Goal: Task Accomplishment & Management: Use online tool/utility

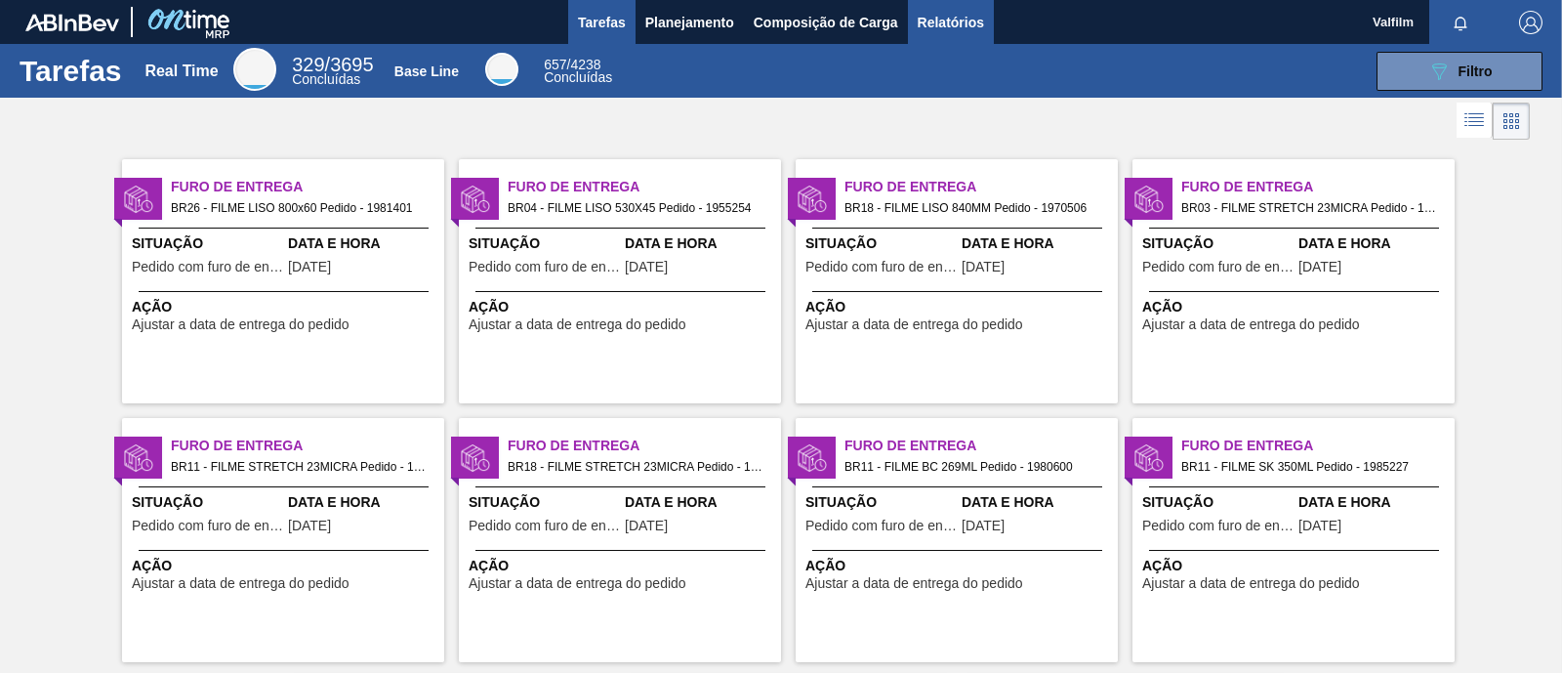
drag, startPoint x: 933, startPoint y: 82, endPoint x: 986, endPoint y: 32, distance: 72.5
click at [933, 83] on div "089F7B8B-B2A5-4AFE-B5C0-19BA573D28AC Filtro" at bounding box center [1089, 71] width 927 height 39
click at [988, 16] on div "Tarefas Planejamento Composição de Carga Relatórios" at bounding box center [781, 22] width 1562 height 44
click at [975, 15] on span "Relatórios" at bounding box center [951, 22] width 66 height 23
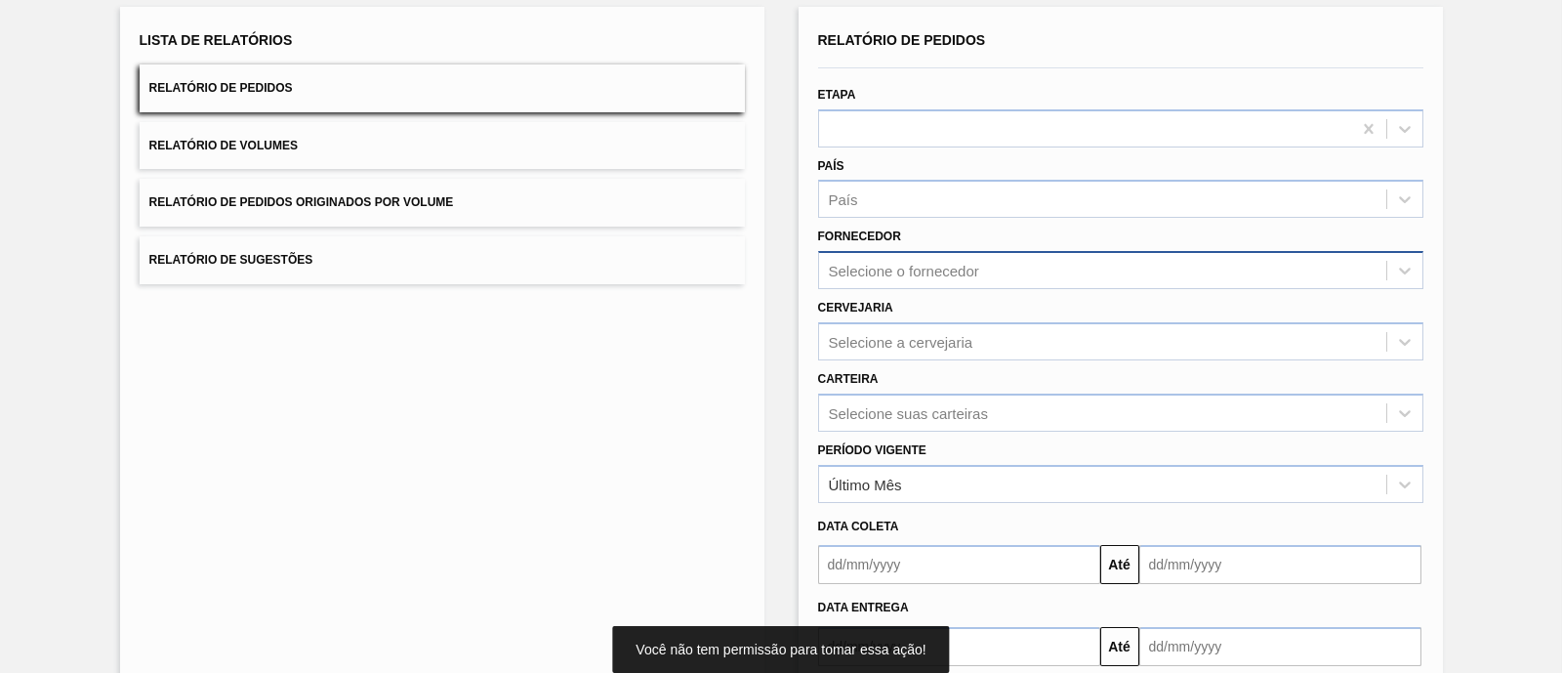
scroll to position [228, 0]
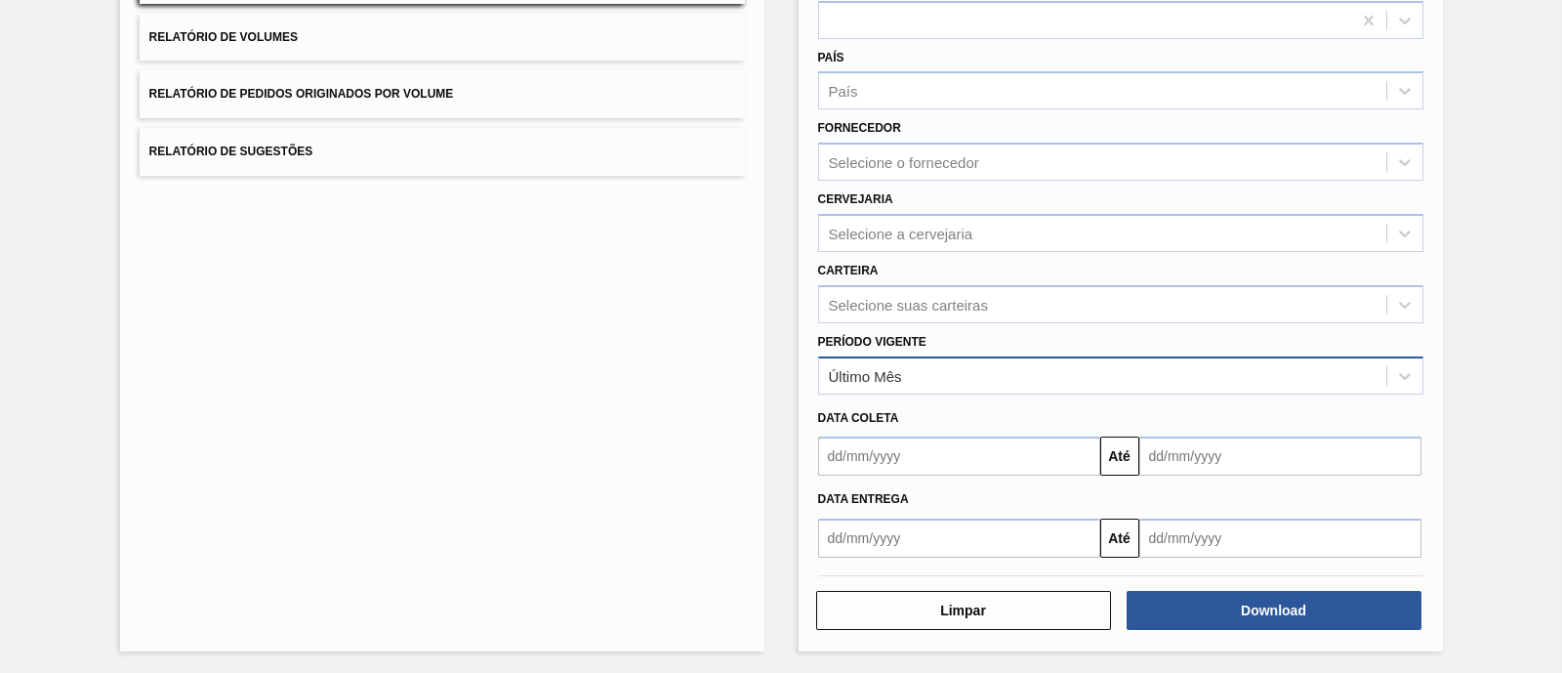
click at [1050, 361] on div "Último Mês" at bounding box center [1102, 375] width 567 height 28
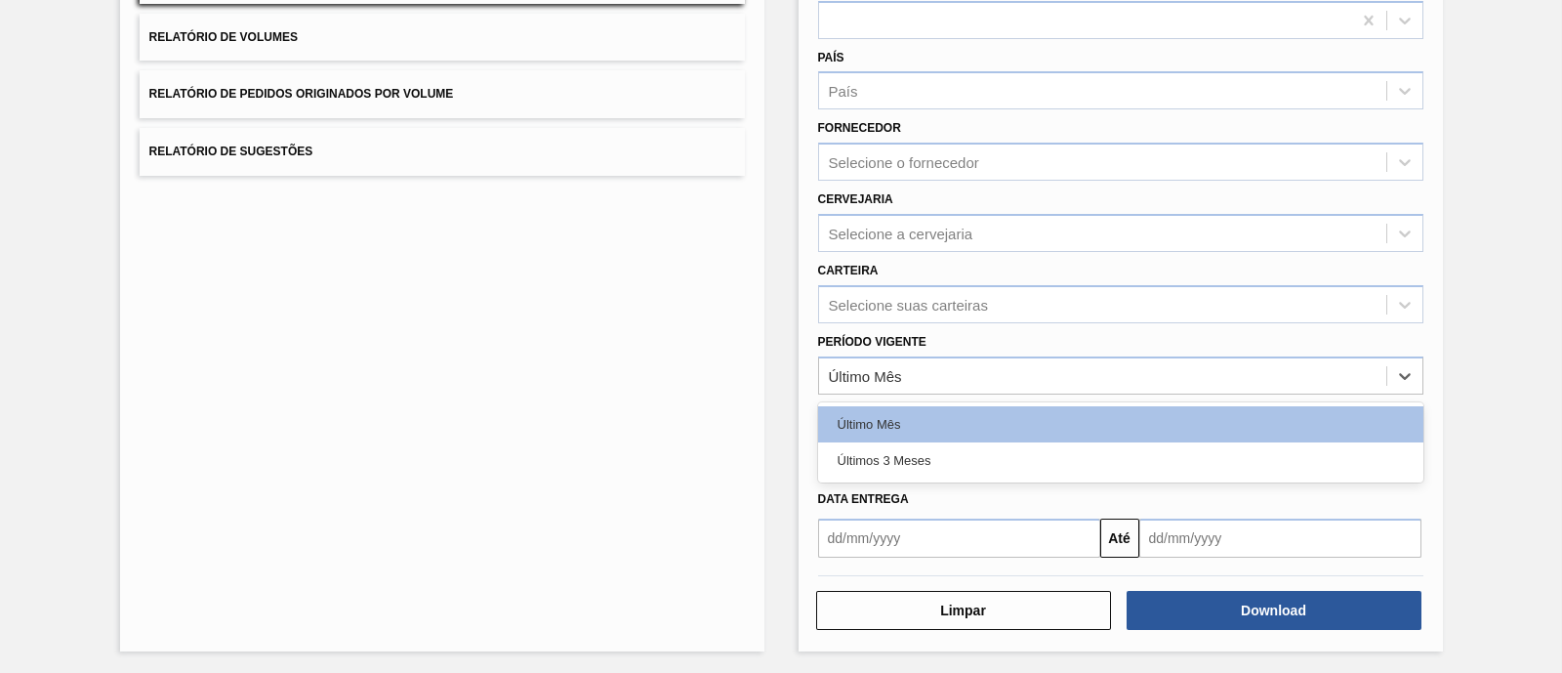
click at [1021, 475] on div "Último Mês Últimos 3 Meses" at bounding box center [1120, 442] width 605 height 80
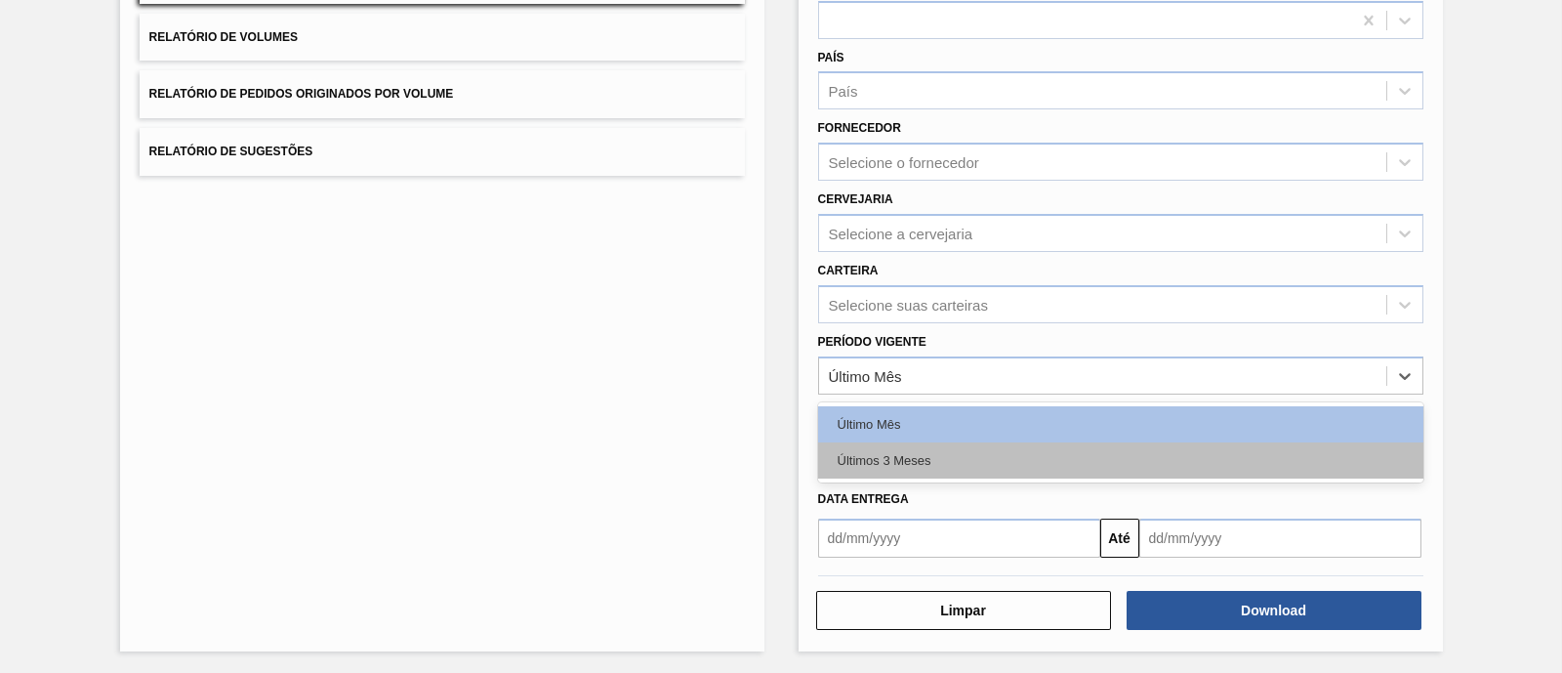
click at [1011, 456] on div "Últimos 3 Meses" at bounding box center [1120, 460] width 605 height 36
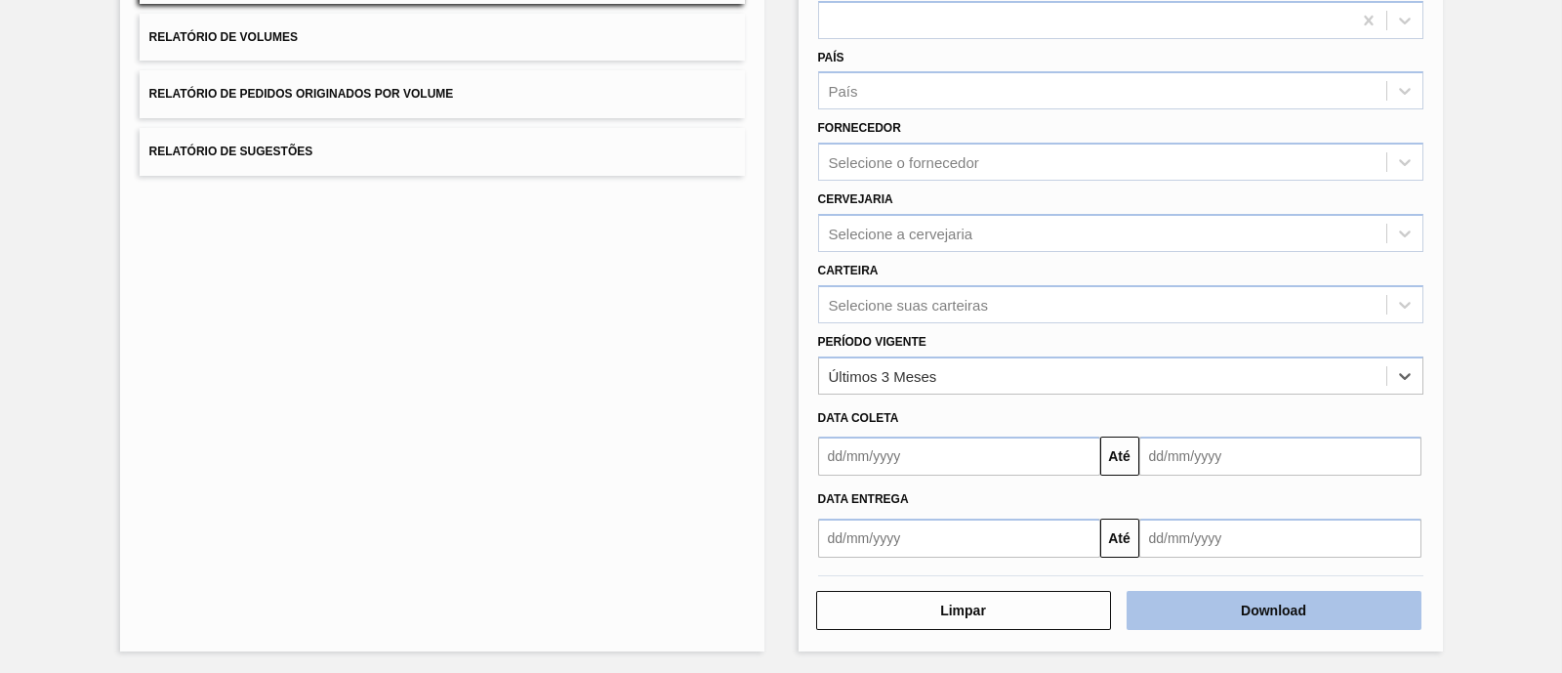
click at [1285, 592] on button "Download" at bounding box center [1274, 610] width 295 height 39
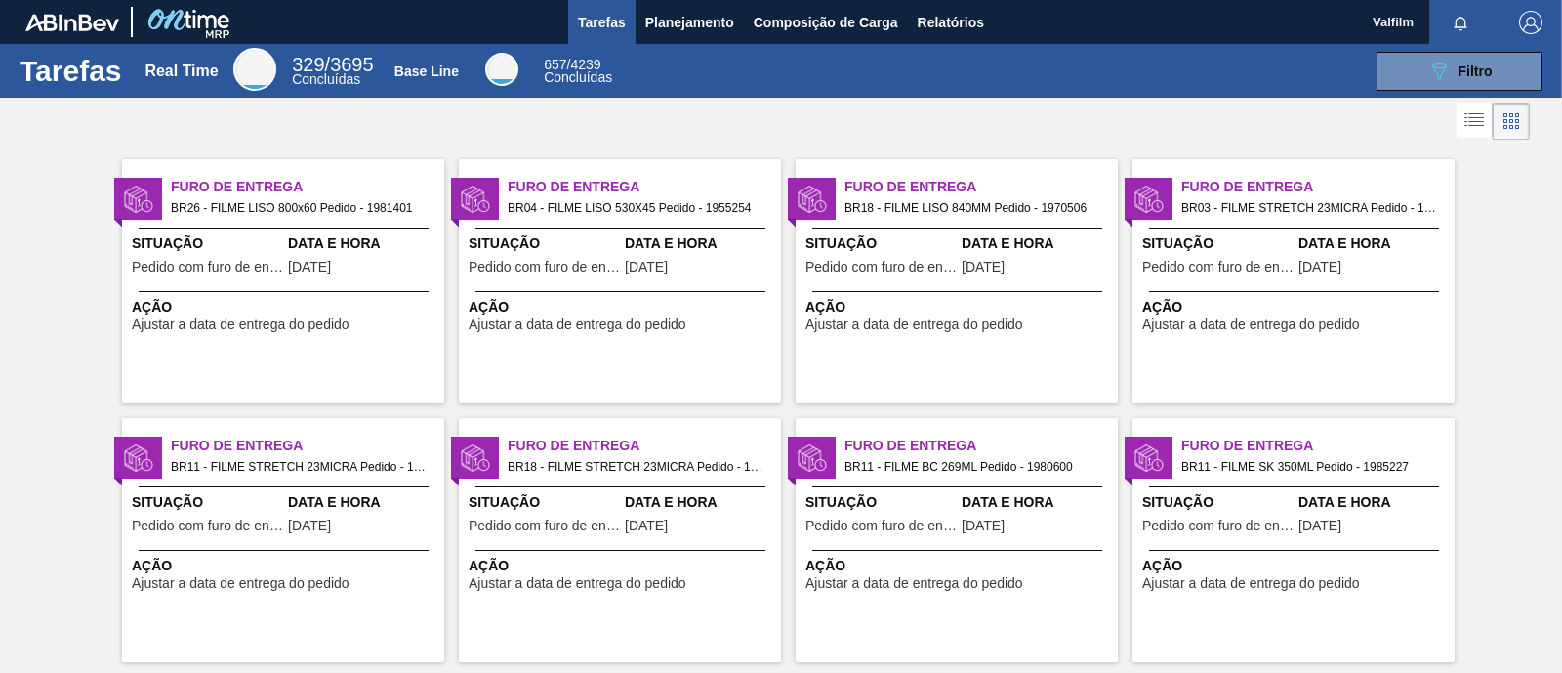
click at [843, 550] on div at bounding box center [957, 550] width 290 height 1
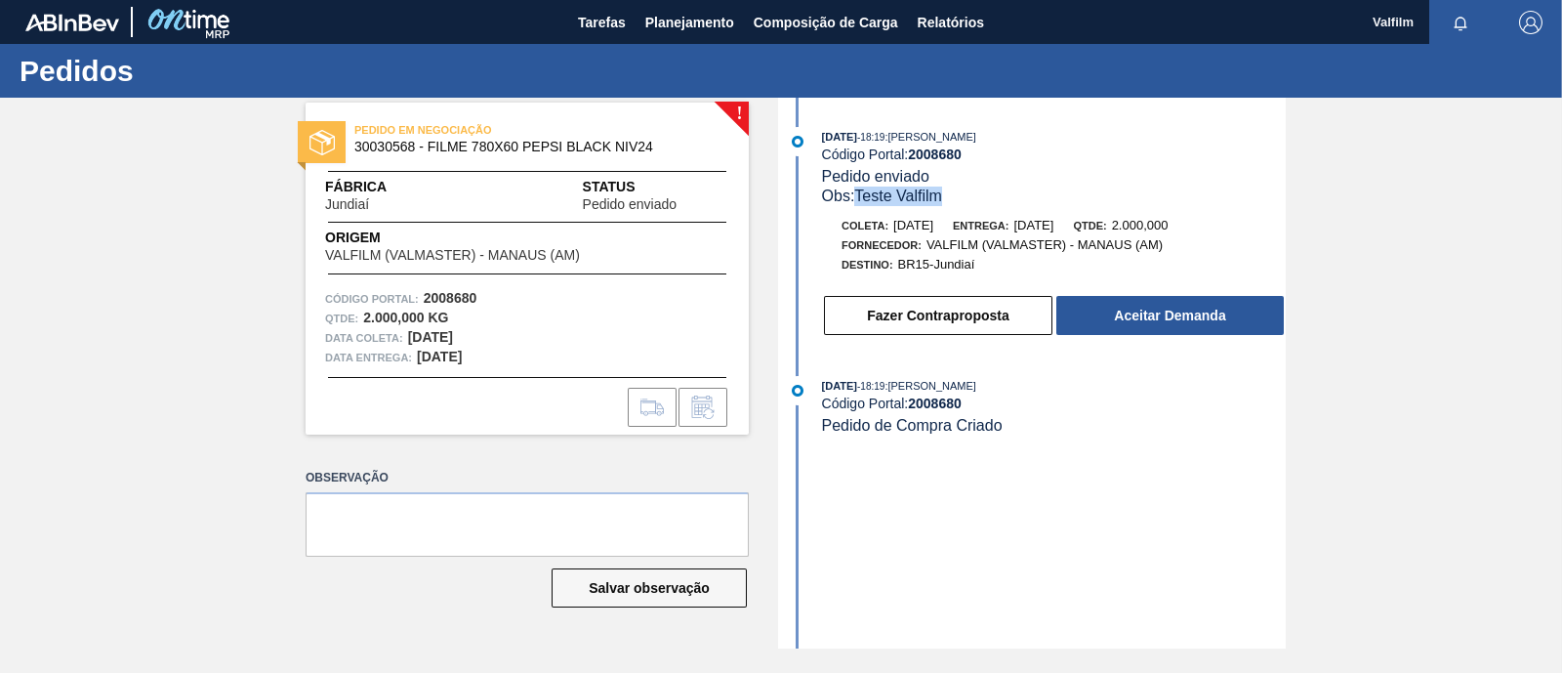
drag, startPoint x: 861, startPoint y: 199, endPoint x: 720, endPoint y: 261, distance: 154.4
click at [947, 203] on div "Obs: Teste Valfilm" at bounding box center [1054, 196] width 464 height 20
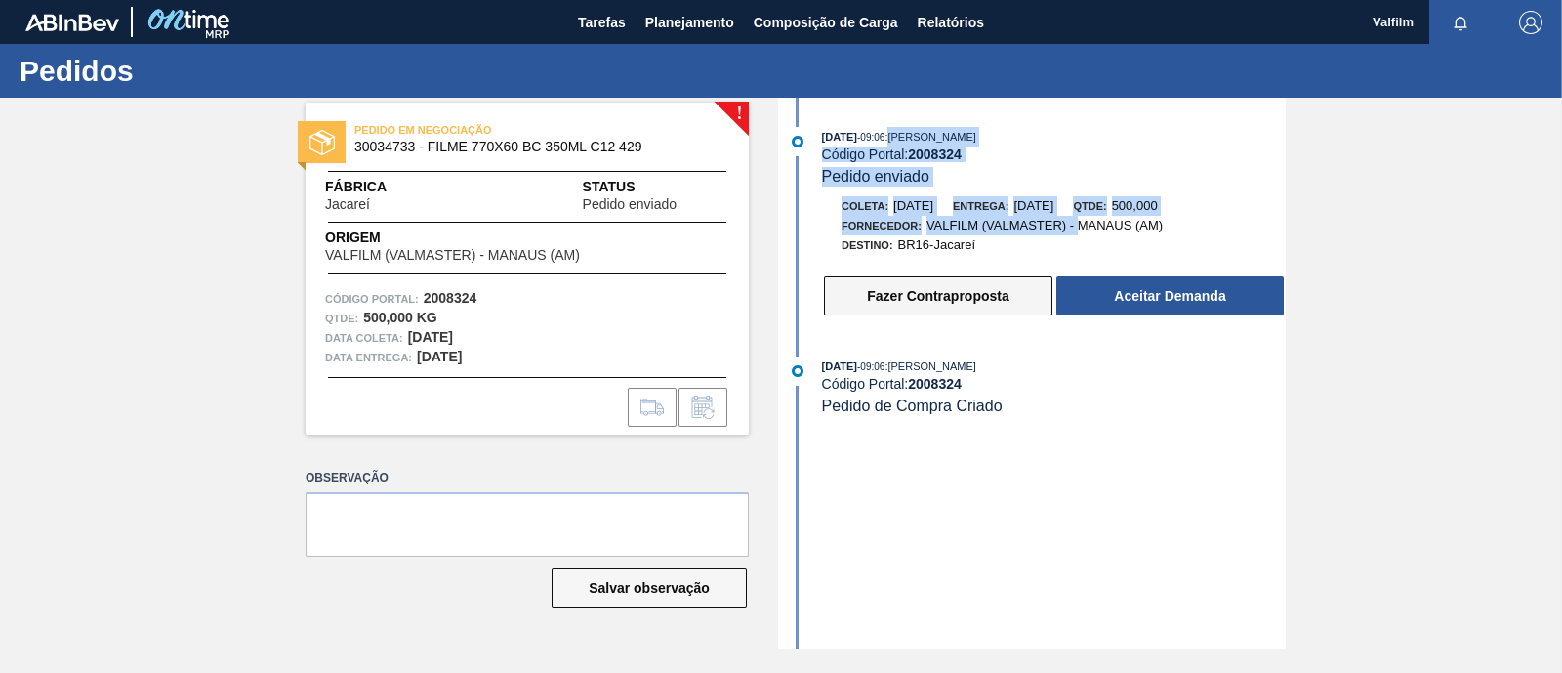
drag, startPoint x: 917, startPoint y: 133, endPoint x: 1024, endPoint y: 308, distance: 205.1
click at [1077, 231] on div "[DATE] 09:06 : [PERSON_NAME] Código Portal: 2008324 Pedido enviado Coleta: [DAT…" at bounding box center [1034, 227] width 503 height 200
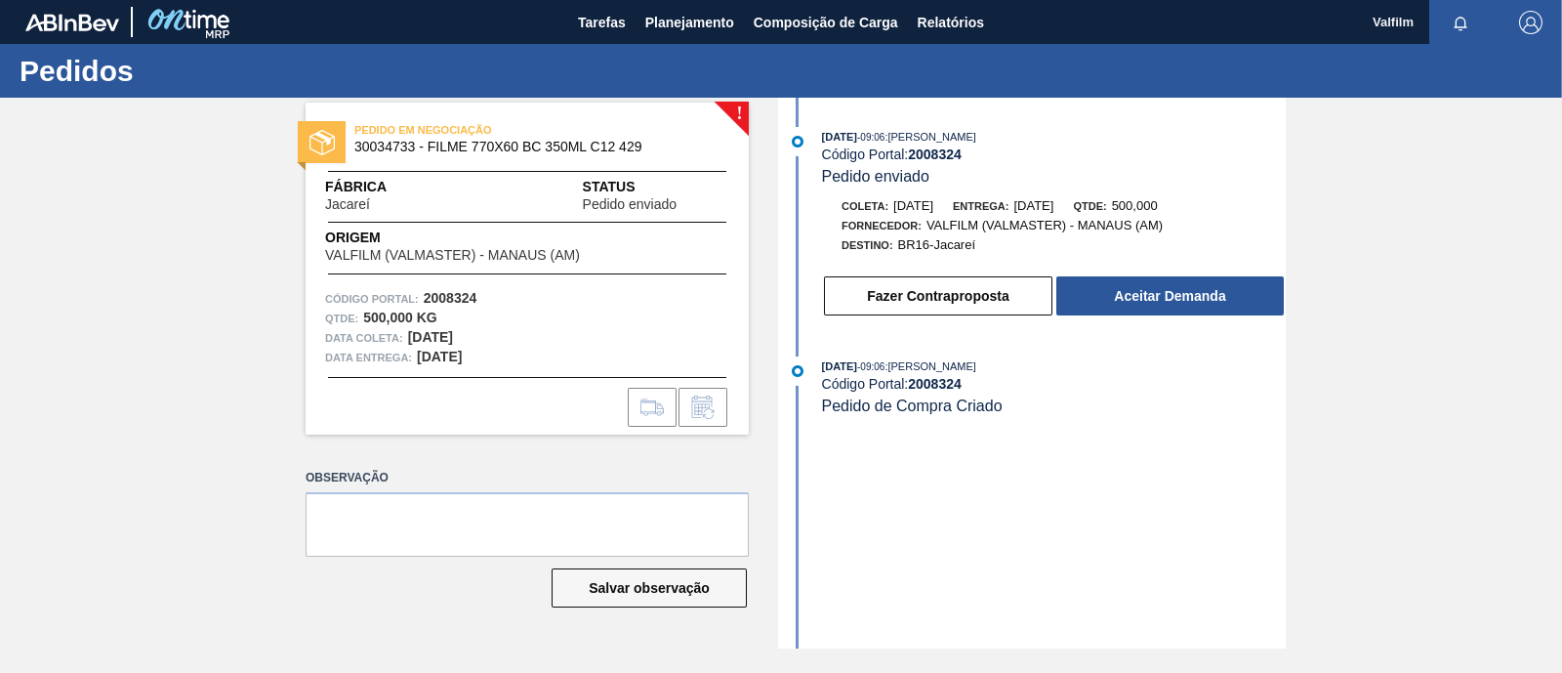
click at [1132, 544] on div "[DATE] 09:06 : [PERSON_NAME] Código Portal: 2008324 Pedido enviado Coleta: [DAT…" at bounding box center [1034, 373] width 503 height 551
click at [931, 158] on strong "2008324" at bounding box center [935, 154] width 54 height 16
copy strong "2008324"
